Goal: Task Accomplishment & Management: Complete application form

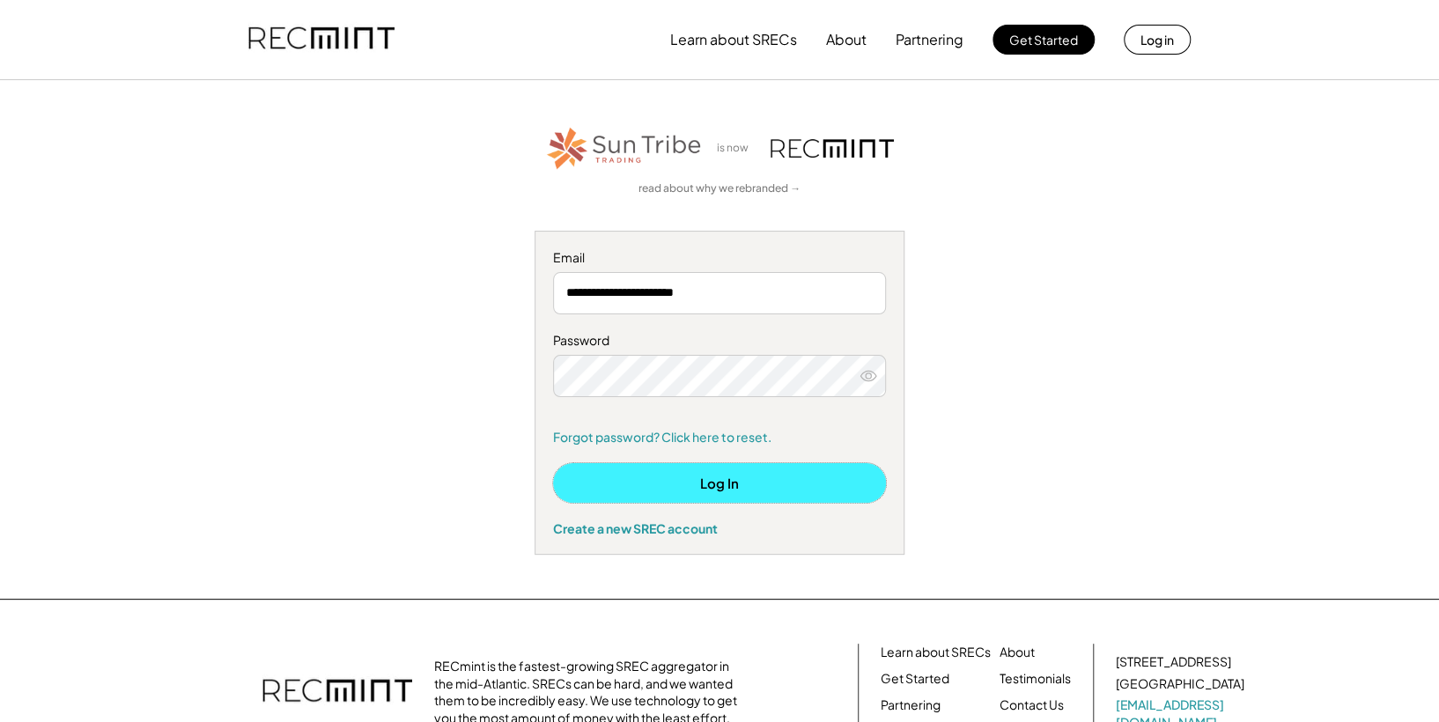
click at [716, 478] on button "Log In" at bounding box center [719, 483] width 333 height 40
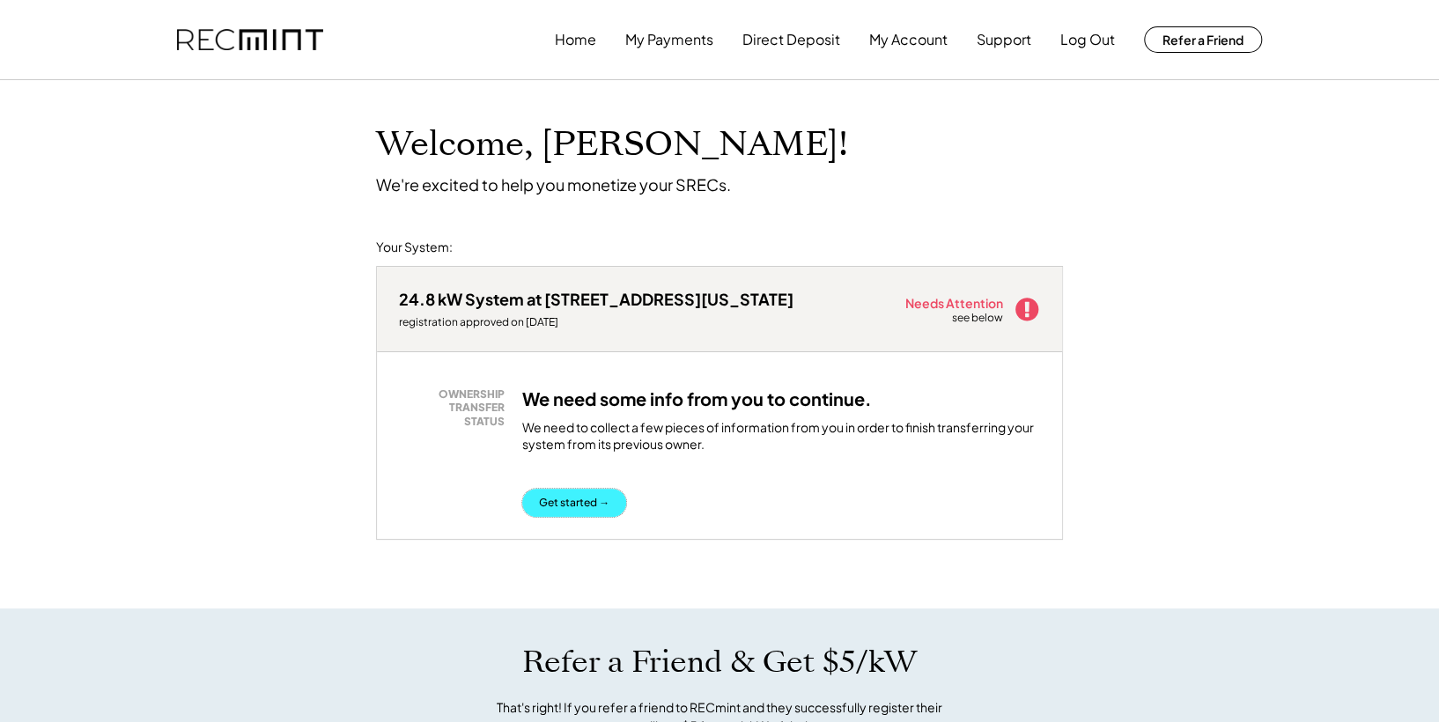
click at [569, 495] on button "Get started →" at bounding box center [574, 503] width 104 height 28
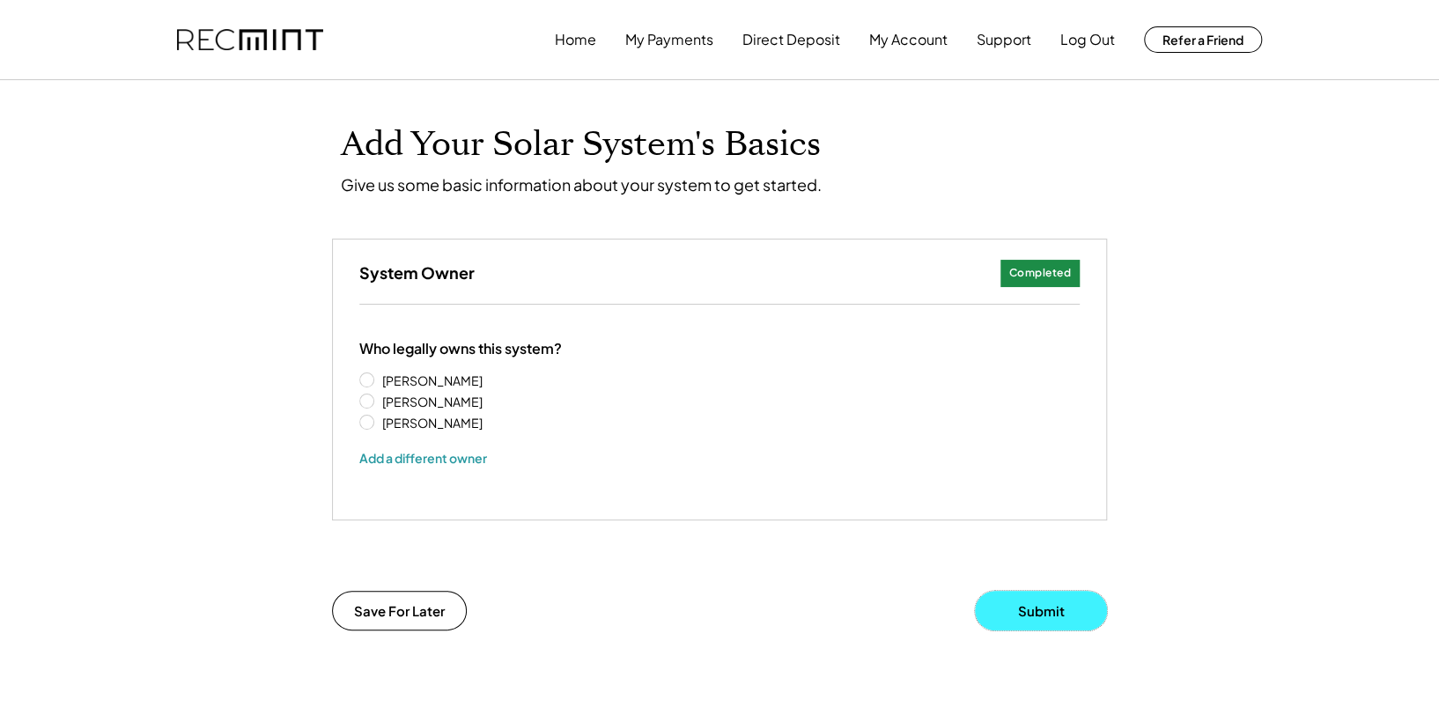
click at [1044, 606] on button "Submit" at bounding box center [1041, 611] width 132 height 40
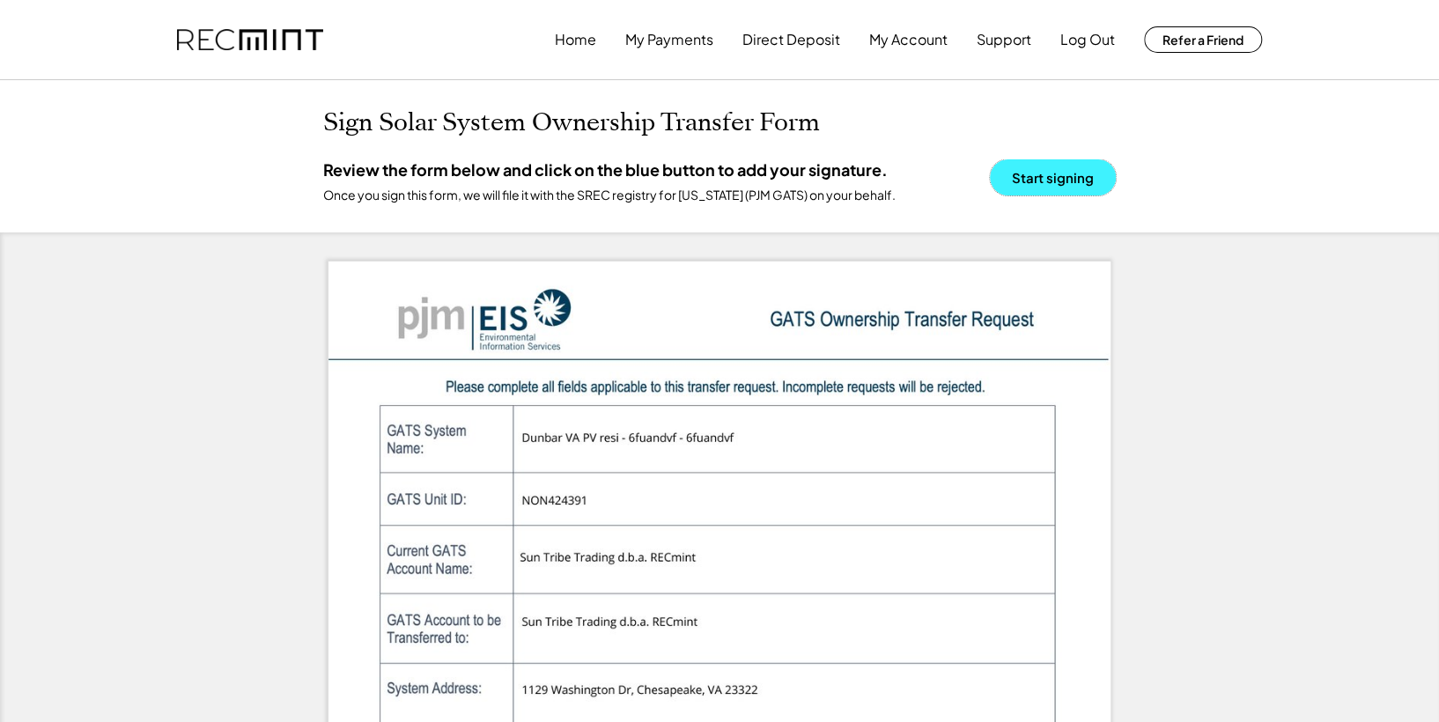
click at [1044, 171] on button "Start signing" at bounding box center [1053, 177] width 126 height 36
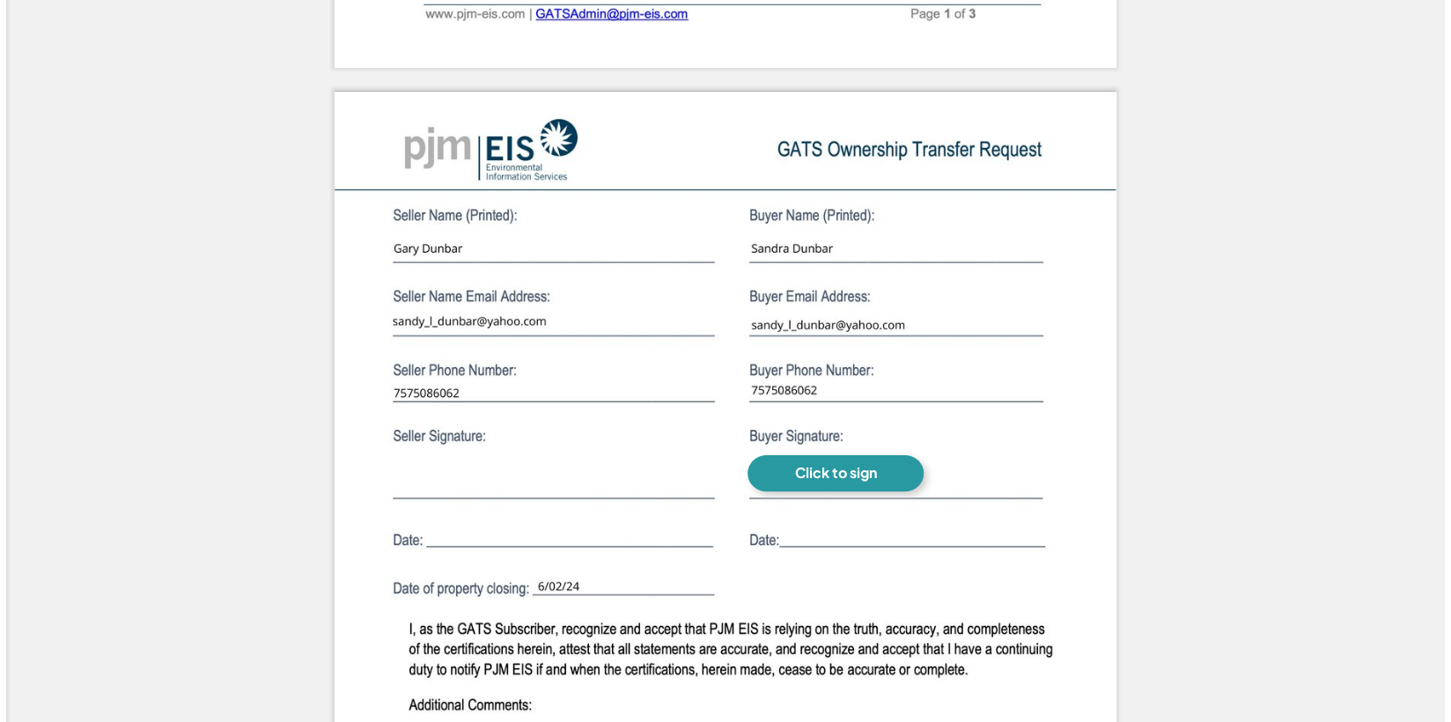
scroll to position [1295, 0]
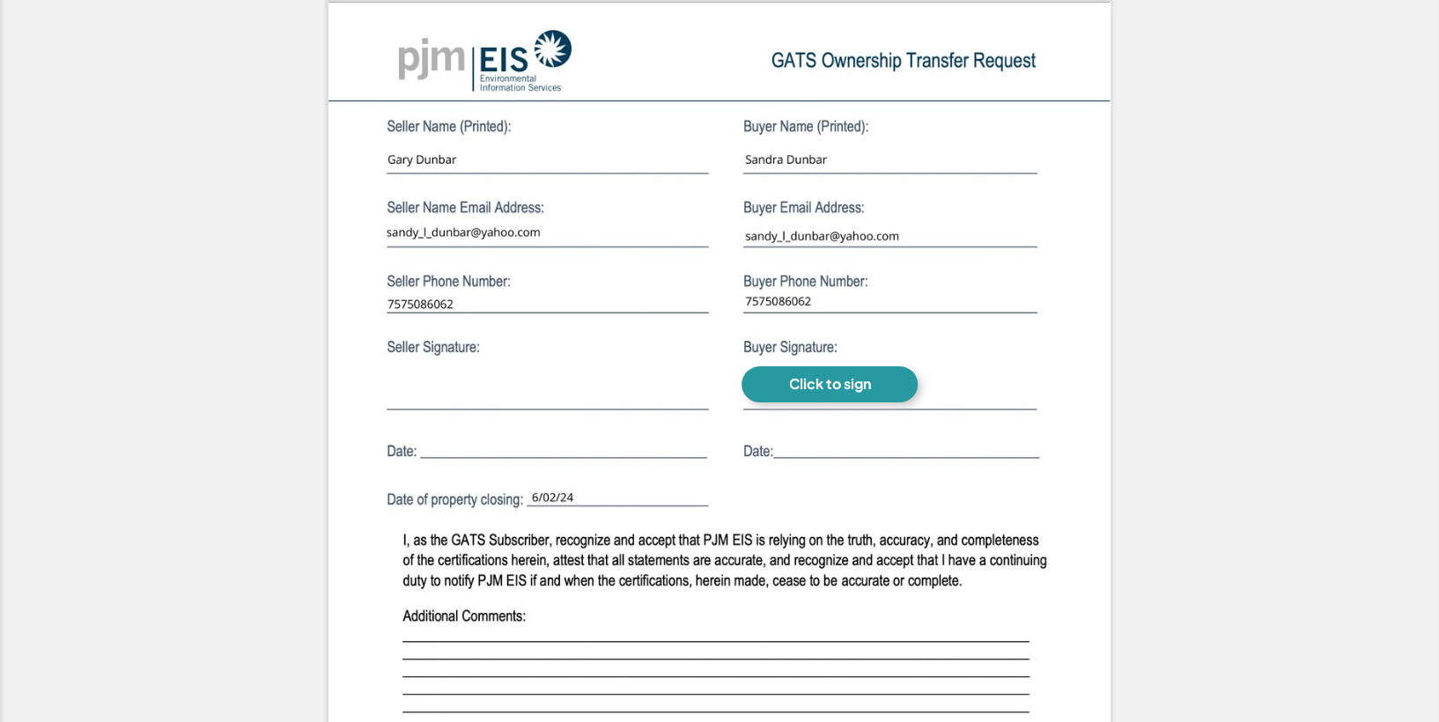
click at [825, 377] on div "Click to sign" at bounding box center [830, 384] width 82 height 18
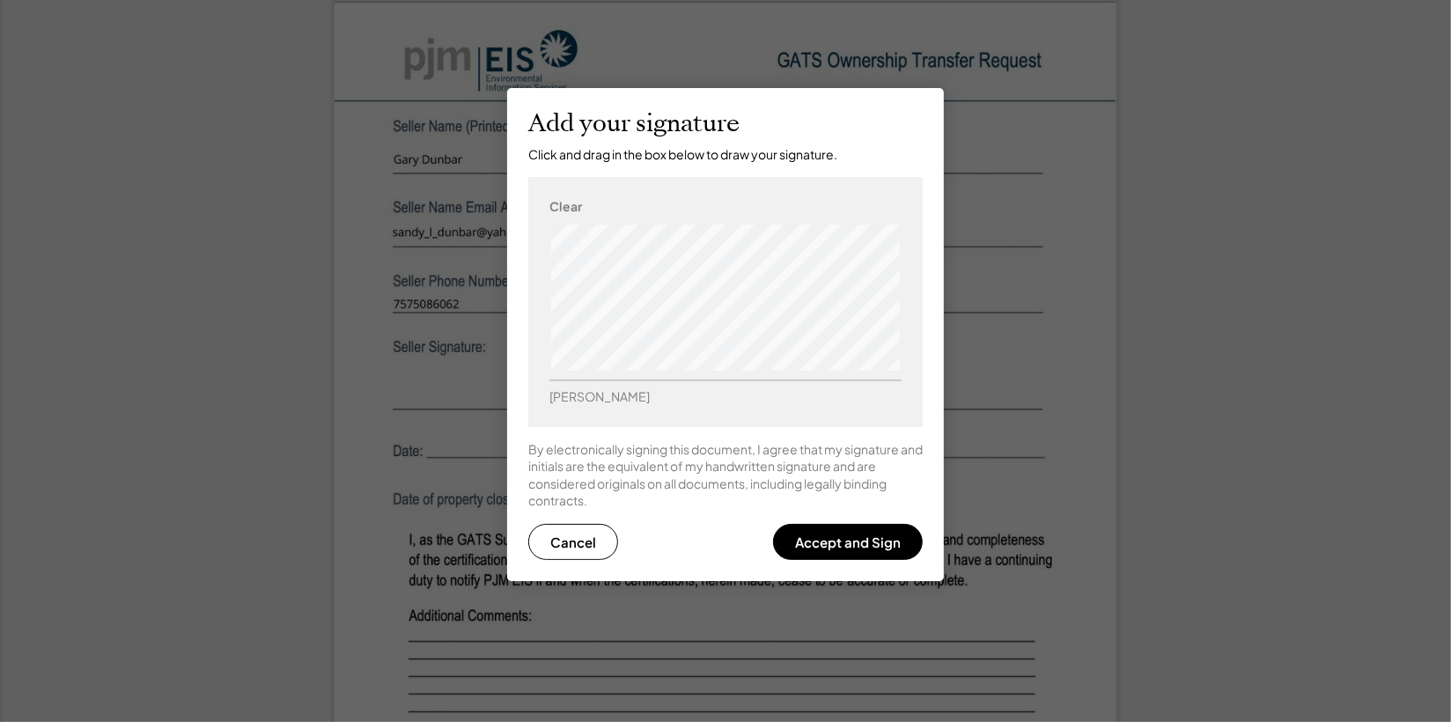
click at [765, 255] on div at bounding box center [726, 298] width 352 height 150
click at [842, 538] on button "Accept and Sign" at bounding box center [848, 542] width 150 height 36
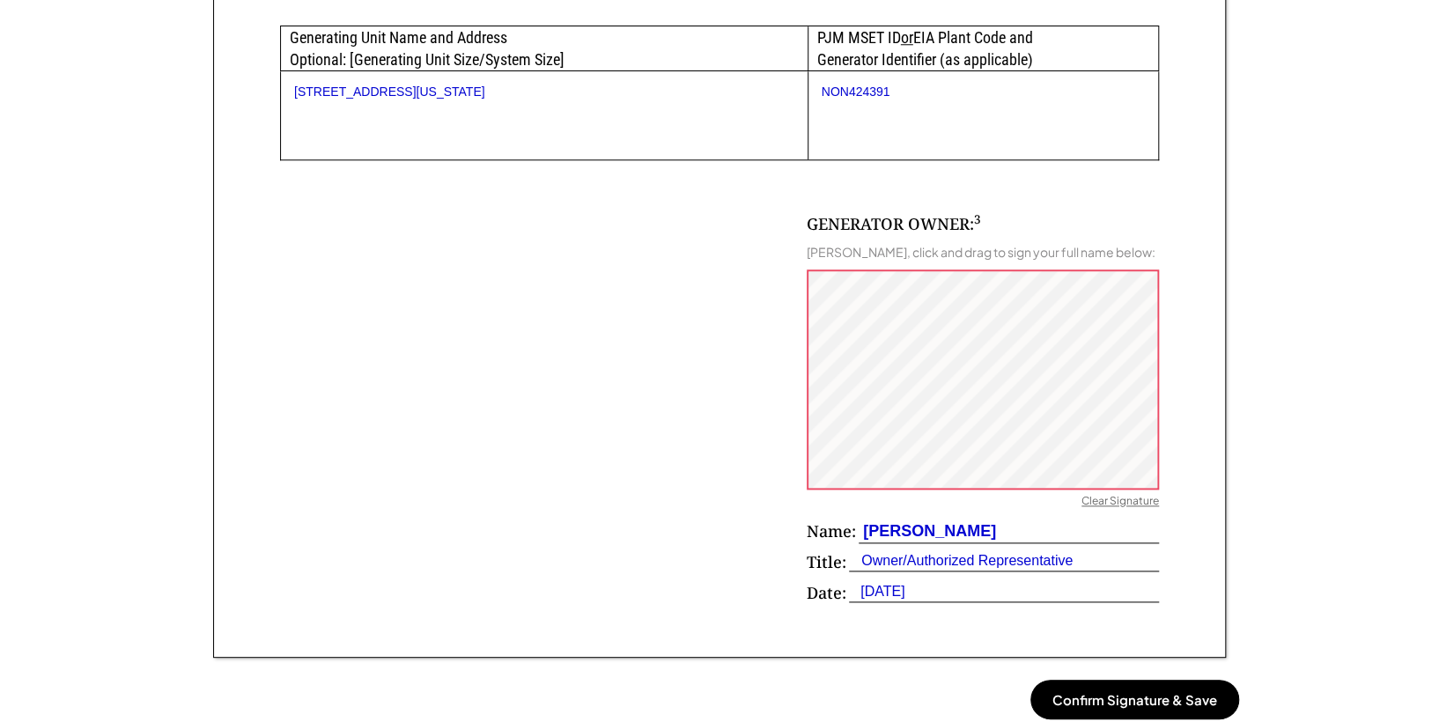
scroll to position [984, 0]
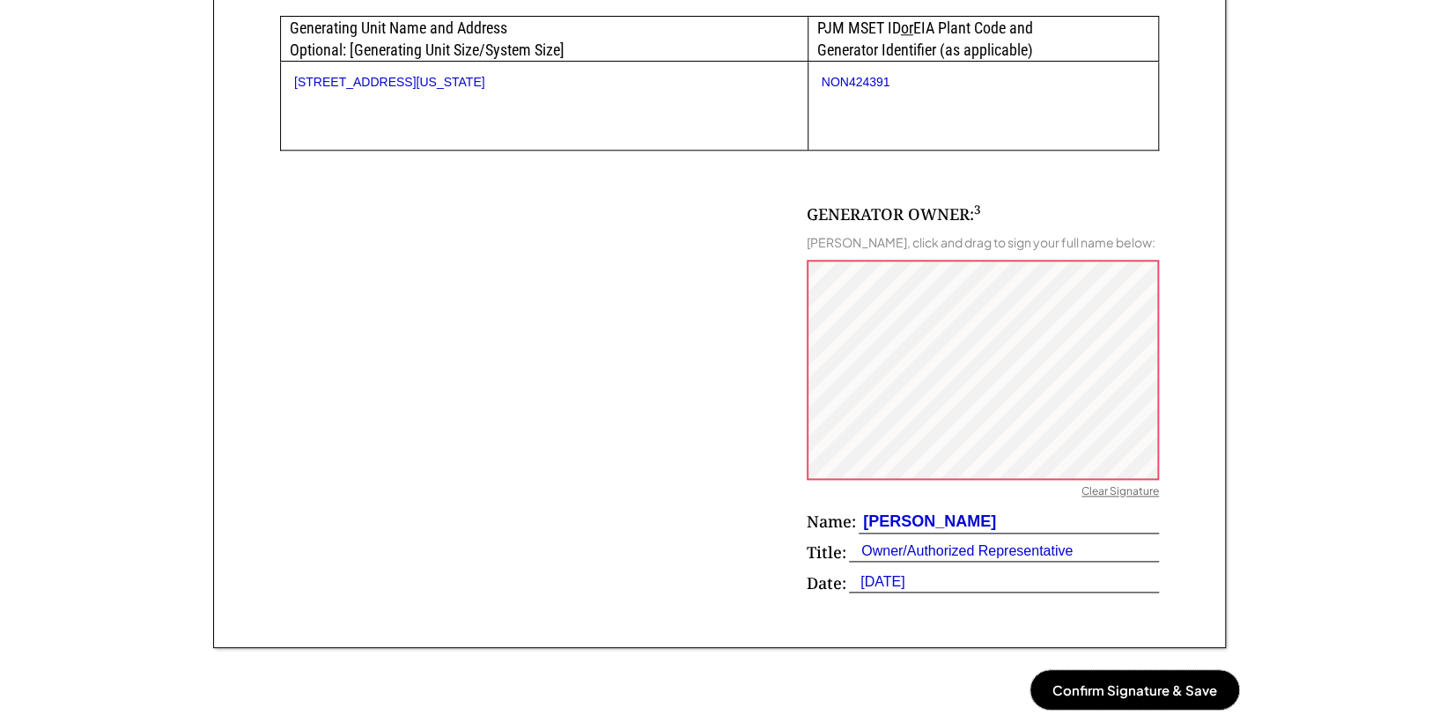
click at [1132, 683] on button "Confirm Signature & Save" at bounding box center [1134, 690] width 209 height 40
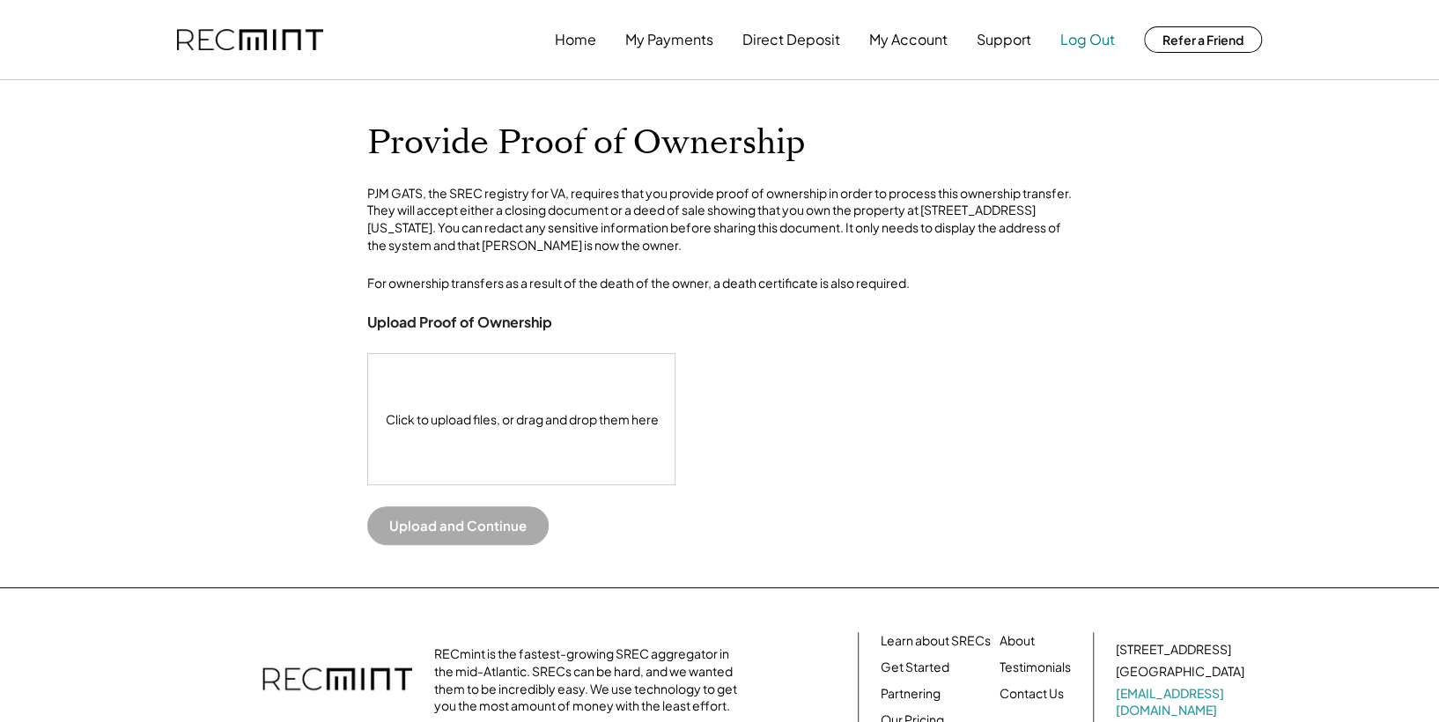
click at [1085, 36] on button "Log Out" at bounding box center [1087, 39] width 55 height 35
